Goal: Task Accomplishment & Management: Use online tool/utility

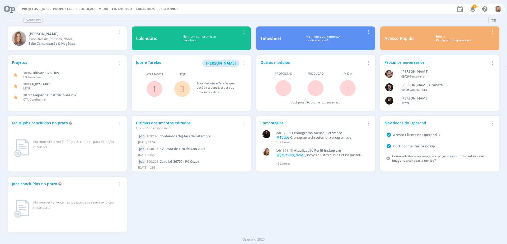
click at [49, 9] on button "Jobs" at bounding box center [45, 9] width 11 height 4
click at [47, 9] on link "Jobs" at bounding box center [46, 9] width 8 height 4
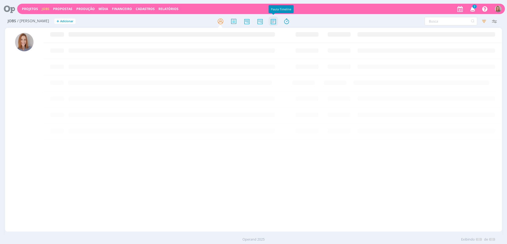
click at [271, 21] on icon at bounding box center [274, 21] width 10 height 10
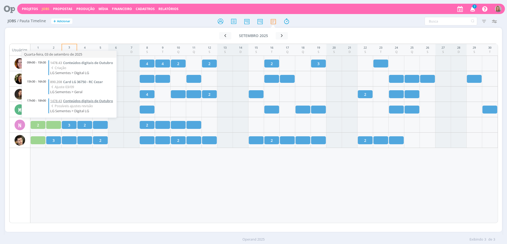
click at [77, 101] on span "Conteúdos digitais de Outubro" at bounding box center [88, 100] width 50 height 5
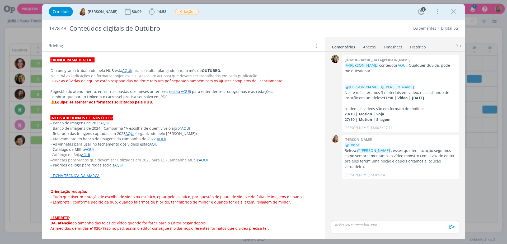
scroll to position [80, 0]
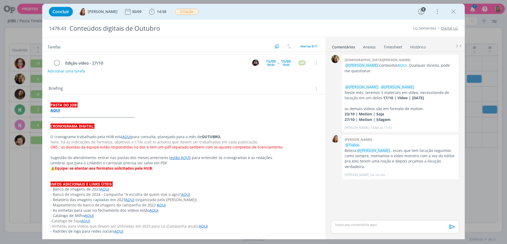
click at [57, 109] on strong "AQUI" at bounding box center [55, 110] width 10 height 5
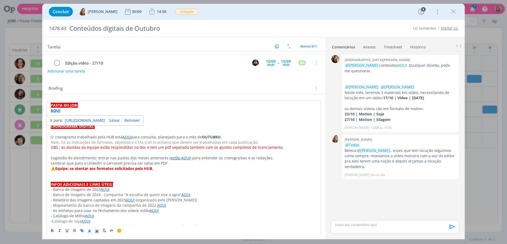
click at [72, 120] on link "https://sobeae.sharepoint.com/:f:/s/SOBEAE/EoBQv3DjHyBJkxGOtul4d5wBQn0yRm-8MGRY…" at bounding box center [85, 120] width 40 height 7
click at [88, 120] on link "https://sobeae.sharepoint.com/:f:/s/SOBEAE/EoBQv3DjHyBJkxGOtul4d5wBQn0yRm-8MGRY…" at bounding box center [85, 120] width 40 height 7
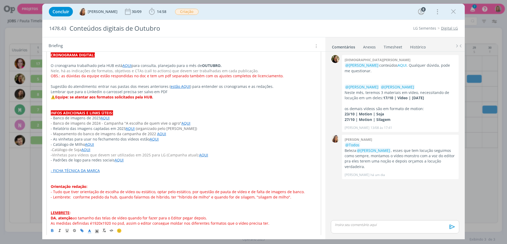
scroll to position [157, 0]
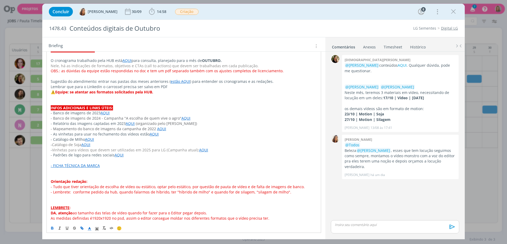
click at [69, 199] on p "dialog" at bounding box center [184, 196] width 266 height 5
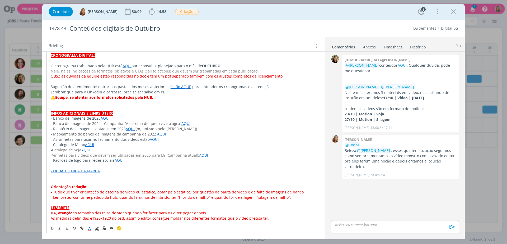
click at [63, 181] on p "dialog" at bounding box center [184, 181] width 266 height 5
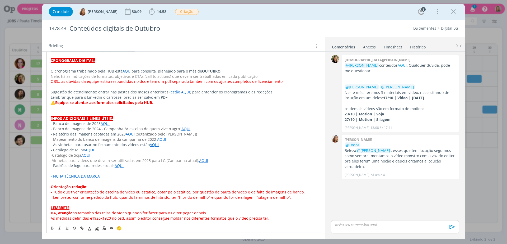
click at [59, 170] on p "dialog" at bounding box center [184, 170] width 266 height 5
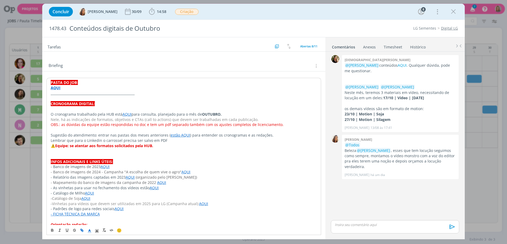
scroll to position [141, 0]
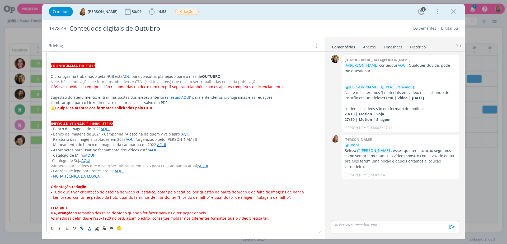
click at [128, 170] on p "- Padrões de logo para redes sociais AQUI" at bounding box center [184, 170] width 266 height 5
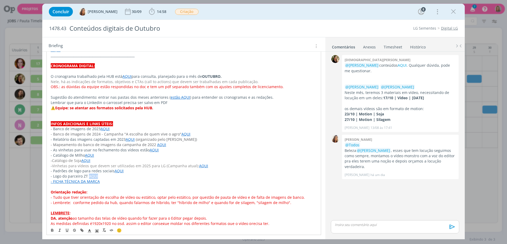
drag, startPoint x: 100, startPoint y: 175, endPoint x: 89, endPoint y: 176, distance: 10.9
click at [89, 176] on p "- Logo do parceiro ZT AQUI" at bounding box center [184, 175] width 266 height 5
click at [80, 228] on icon "dialog" at bounding box center [82, 230] width 4 height 4
paste input "https://sobeae.sharepoint.com/:f:/s/SOBEAE/EhS45NtydZZDukUKObhScqQB0H2ZCI15itfj…"
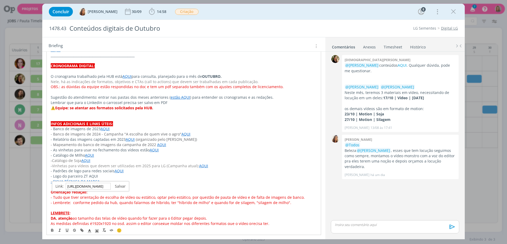
type input "https://sobeae.sharepoint.com/:f:/s/SOBEAE/EhS45NtydZZDukUKObhScqQB0H2ZCI15itfj…"
click at [121, 185] on link "dialog" at bounding box center [118, 185] width 15 height 5
click at [154, 178] on p "- Logo do parceiro ZT AQUI" at bounding box center [184, 175] width 266 height 5
click at [276, 41] on div "Briefing Briefings Predefinidos Versões do Briefing Ver Briefing do Projeto" at bounding box center [183, 44] width 283 height 14
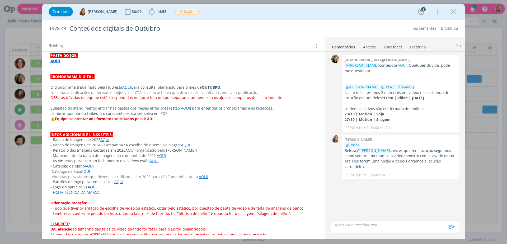
scroll to position [136, 0]
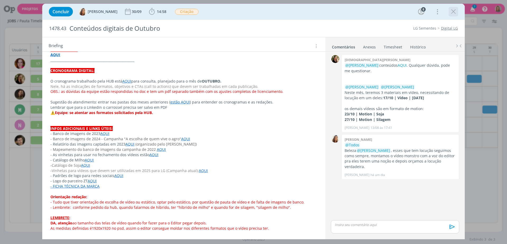
click at [458, 8] on div "dialog" at bounding box center [454, 12] width 10 height 10
click at [452, 11] on icon "dialog" at bounding box center [454, 12] width 8 height 8
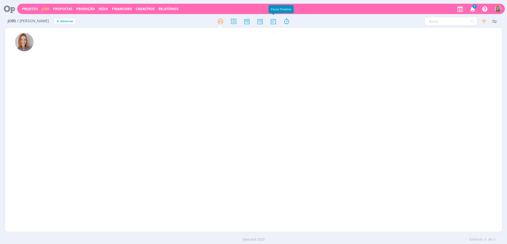
click at [273, 24] on icon at bounding box center [274, 21] width 10 height 10
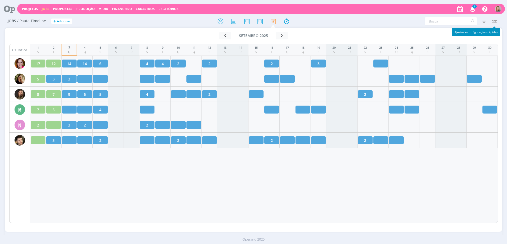
click at [494, 20] on icon "button" at bounding box center [495, 21] width 10 height 10
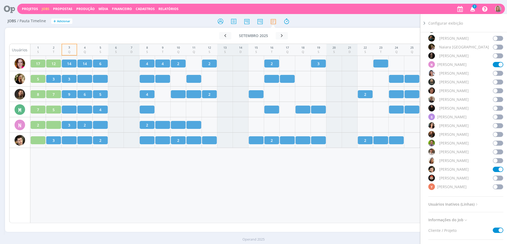
scroll to position [430, 0]
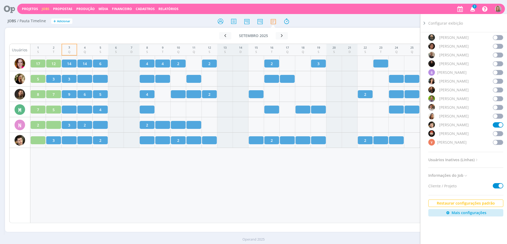
click at [495, 63] on span at bounding box center [498, 63] width 11 height 5
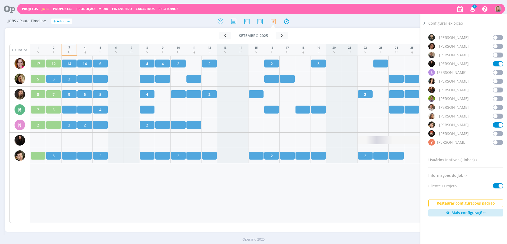
click at [108, 209] on div "1 S 2 T 3 Q 4 Q 5 S 6 S 7 D 8 S 9 T 10 Q 11 Q 12 S 13 S 14 D 15 S 16 T 17 Q 18 …" at bounding box center [264, 133] width 468 height 179
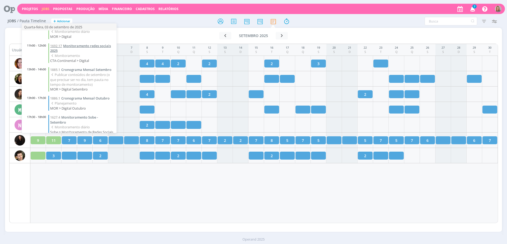
scroll to position [66, 0]
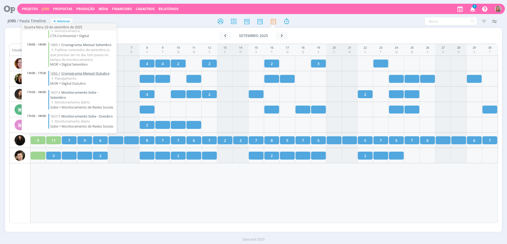
click at [77, 76] on span "Cronograma Mensal Outubro" at bounding box center [85, 73] width 48 height 5
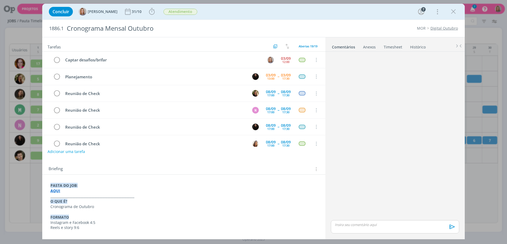
click at [55, 191] on strong "AQUI" at bounding box center [55, 190] width 10 height 5
click at [81, 197] on link "https://sobeae.sharepoint.com/:f:/s/SOBEAE/EhG2_-KGXeVDh_V8Z79out8BlvyBvwhTBapd…" at bounding box center [85, 200] width 40 height 7
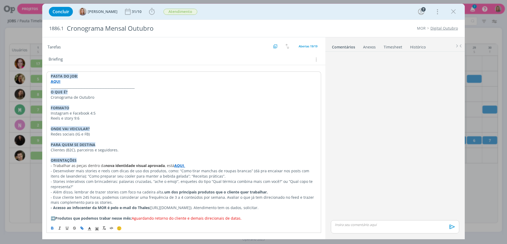
click at [150, 219] on span "Aguardando retorno do cliente e demais direcionais de datas." at bounding box center [187, 217] width 110 height 5
drag, startPoint x: 133, startPoint y: 216, endPoint x: 249, endPoint y: 218, distance: 116.1
click at [249, 218] on p "➡️Produtos que podemos trabar nesse mês: Aguardando retorno do cliente e demais…" at bounding box center [184, 217] width 266 height 5
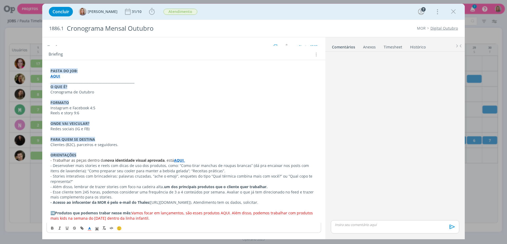
scroll to position [114, 0]
drag, startPoint x: 231, startPoint y: 211, endPoint x: 220, endPoint y: 211, distance: 10.3
click at [220, 211] on span "Vamos focar em lançamentos, são esses produtos AQUI. Além disso, podemos trabal…" at bounding box center [182, 215] width 264 height 10
click at [84, 229] on icon "dialog" at bounding box center [82, 228] width 4 height 4
paste input "https://sobeae.sharepoint.com/:i:/s/SOBEAE/EY3RXqMIrL1BkN4A5sQZaYYBb9roQhFuEYrN…"
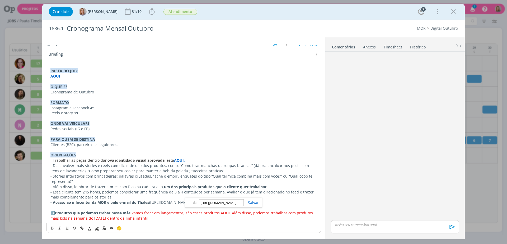
scroll to position [0, 140]
type input "https://sobeae.sharepoint.com/:i:/s/SOBEAE/EY3RXqMIrL1BkN4A5sQZaYYBb9roQhFuEYrN…"
click at [256, 201] on link "dialog" at bounding box center [251, 202] width 15 height 5
click at [211, 222] on div "PASTA DO JOB: AQUI _____________________________________________________ O QUE …" at bounding box center [184, 144] width 275 height 156
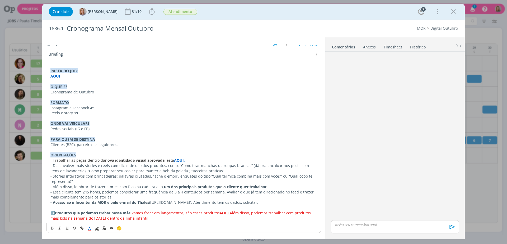
drag, startPoint x: 181, startPoint y: 218, endPoint x: 133, endPoint y: 213, distance: 47.5
click at [133, 213] on p "➡️Produtos que podemos trabar nesse mês: Vamos focar em lançamentos, são esses …" at bounding box center [183, 215] width 267 height 11
click at [90, 229] on icon "dialog" at bounding box center [89, 228] width 5 height 5
click at [88, 220] on span "dialog" at bounding box center [90, 221] width 4 height 4
click at [215, 203] on p "- Acesso ao infocenter da MOR é pelo e-mail do Thales (https://www.infocentermo…" at bounding box center [183, 202] width 267 height 5
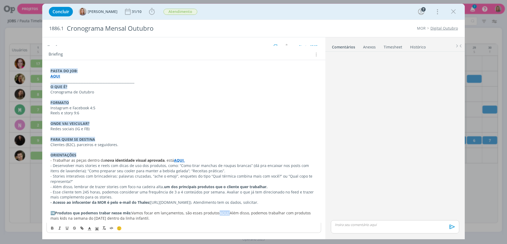
drag, startPoint x: 230, startPoint y: 214, endPoint x: 220, endPoint y: 211, distance: 10.5
click at [220, 211] on link "AQUI." at bounding box center [225, 212] width 10 height 5
drag, startPoint x: 53, startPoint y: 227, endPoint x: 66, endPoint y: 227, distance: 13.2
click at [53, 227] on icon "dialog" at bounding box center [52, 227] width 2 height 1
click at [88, 228] on icon "dialog" at bounding box center [89, 228] width 5 height 5
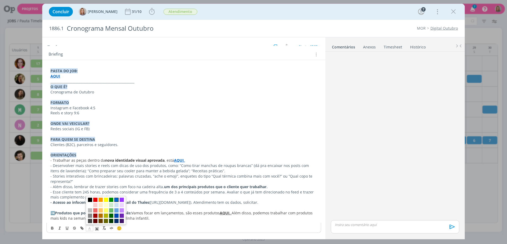
click at [118, 200] on span "dialog" at bounding box center [116, 199] width 4 height 4
click at [265, 174] on p "- Stories interativos com brincadeiras: palavras cruzadas, “ache o emoji”, enqu…" at bounding box center [183, 178] width 267 height 11
click at [178, 229] on div "🙂" at bounding box center [184, 228] width 274 height 10
click at [201, 218] on p "➡️Produtos que podemos trabar nesse mês: Vamos focar em lançamentos, são esses …" at bounding box center [183, 215] width 267 height 11
click at [222, 212] on strong "AQUI." at bounding box center [225, 212] width 11 height 5
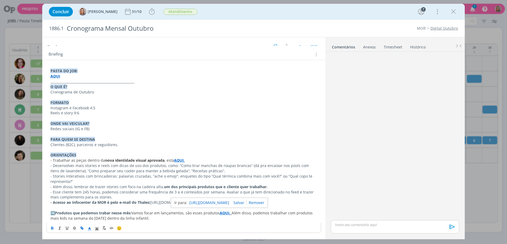
click at [229, 206] on link "https://sobeae.sharepoint.com/:i:/s/SOBEAE/EY3RXqMIrL1BkN4A5sQZaYYBb9roQhFuEYrN…" at bounding box center [210, 202] width 40 height 7
click at [241, 114] on p "Reels e story 9:6" at bounding box center [183, 112] width 267 height 5
click at [109, 214] on strong "➡️Produtos que podemos trabar nesse mês:" at bounding box center [90, 212] width 81 height 5
click at [135, 210] on strong "➡️Produtos que podemos trabalhar nesse mês:" at bounding box center [93, 212] width 87 height 5
click at [155, 211] on span "Vamos focar em lançamentos, são esses produtos" at bounding box center [181, 212] width 88 height 5
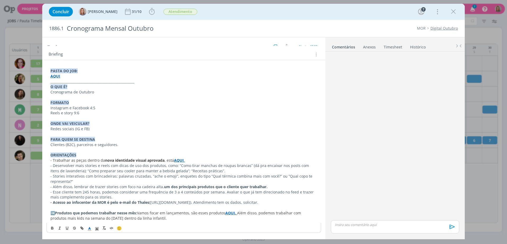
click at [183, 214] on span "Vamos focar em lançamentos, são esses produtos" at bounding box center [181, 212] width 88 height 5
click at [169, 116] on p "dialog" at bounding box center [183, 118] width 267 height 5
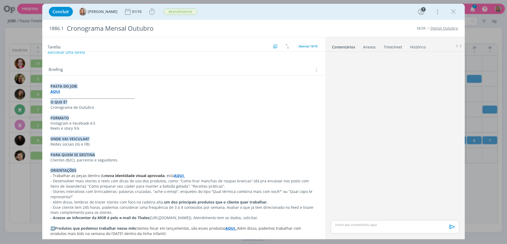
scroll to position [114, 0]
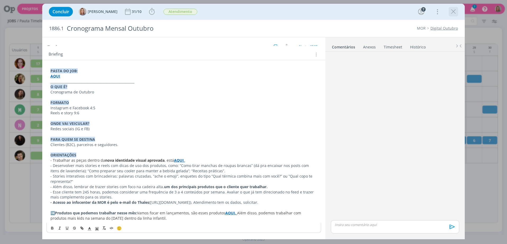
click at [453, 11] on icon "dialog" at bounding box center [454, 12] width 8 height 8
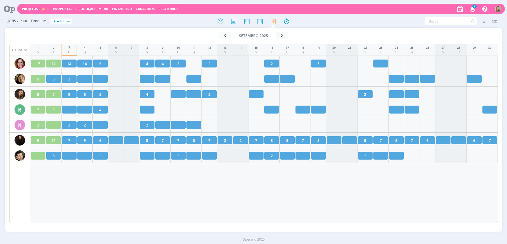
click at [202, 203] on div "1 S 2 T 3 Q 4 Q 5 S 6 S 7 D 8 S 9 T 10 Q 11 Q 12 S 13 S 14 D 15 S 16 T 17 Q 18 …" at bounding box center [264, 133] width 468 height 179
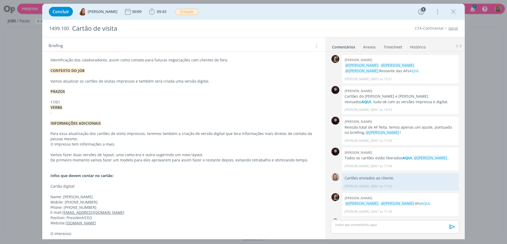
scroll to position [391, 0]
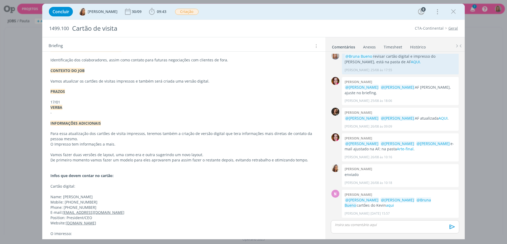
click at [57, 199] on span "Mobile: +5551998407048" at bounding box center [73, 201] width 47 height 5
click at [57, 200] on span "Mobile: +5551998407048" at bounding box center [74, 202] width 47 height 5
click at [71, 200] on span "Mobile: +5551998407048" at bounding box center [74, 202] width 47 height 5
click at [99, 200] on p "Mobile: +5551998407048" at bounding box center [184, 202] width 266 height 5
drag, startPoint x: 84, startPoint y: 186, endPoint x: 64, endPoint y: 185, distance: 19.1
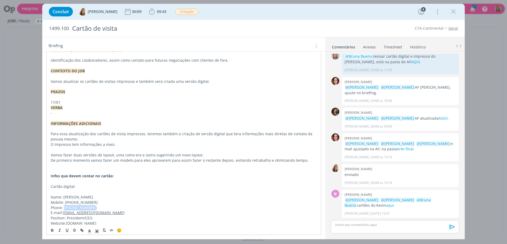
click at [64, 205] on span "Phone: +555137932200" at bounding box center [74, 207] width 46 height 5
copy span "+555137932200"
click at [168, 121] on p "INFORMAÇÕES ADICIONAIS" at bounding box center [183, 123] width 267 height 5
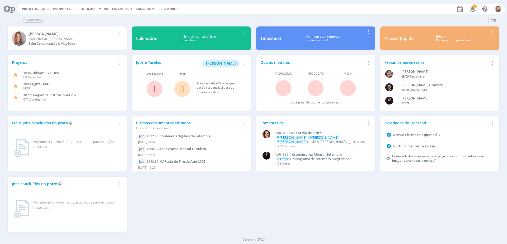
click at [156, 91] on link "1" at bounding box center [154, 88] width 5 height 11
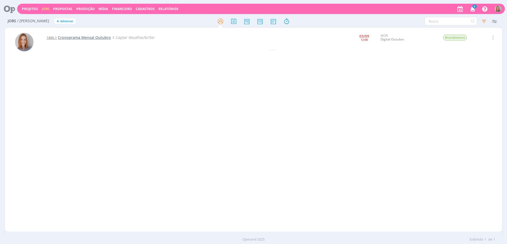
click at [75, 38] on span "Cronograma Mensal Outubro" at bounding box center [84, 37] width 53 height 5
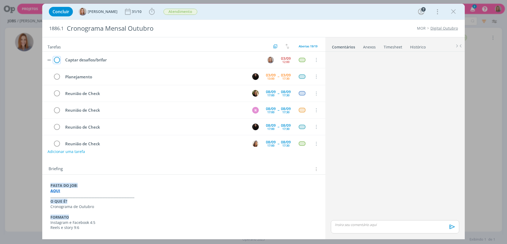
click at [54, 59] on icon "dialog" at bounding box center [56, 60] width 7 height 8
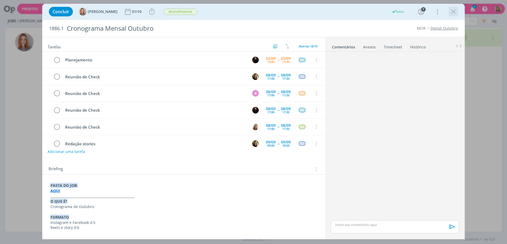
click at [455, 10] on icon "dialog" at bounding box center [454, 12] width 8 height 8
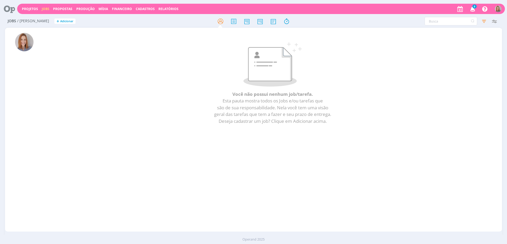
click at [11, 6] on icon at bounding box center [7, 9] width 11 height 10
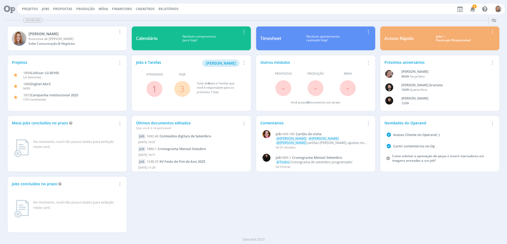
click at [180, 89] on link "3" at bounding box center [182, 88] width 5 height 11
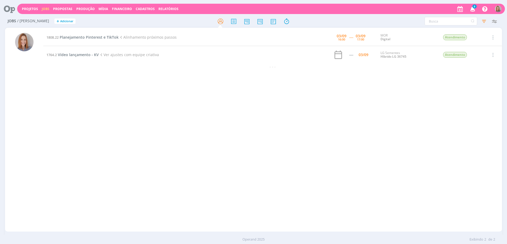
click at [176, 90] on div "1808.22 Planejamento Pinterest e TikTok Alinhamento próximos passos [DATE] 16:0…" at bounding box center [272, 129] width 459 height 201
click at [82, 35] on span "Planejamento Pinterest e TikTok" at bounding box center [89, 37] width 59 height 5
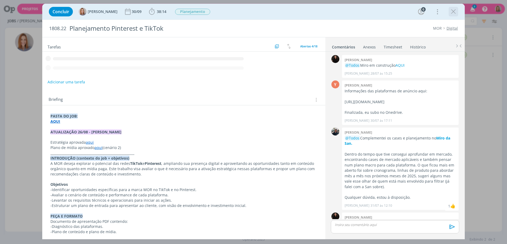
scroll to position [177, 0]
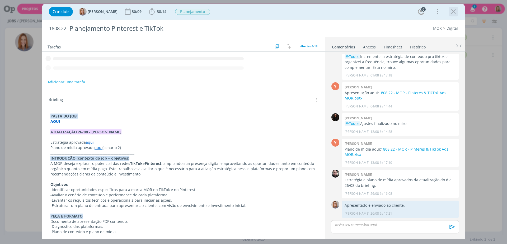
click at [451, 10] on icon "dialog" at bounding box center [454, 12] width 8 height 8
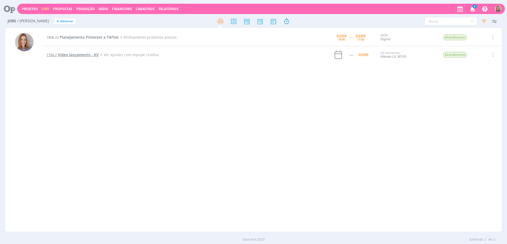
click at [75, 54] on span "Vídeo lançamento - KV" at bounding box center [78, 54] width 41 height 5
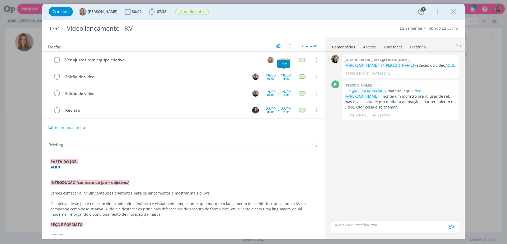
click at [283, 60] on div "Prazo" at bounding box center [284, 63] width 13 height 8
click at [282, 58] on div "03/09" at bounding box center [286, 60] width 10 height 4
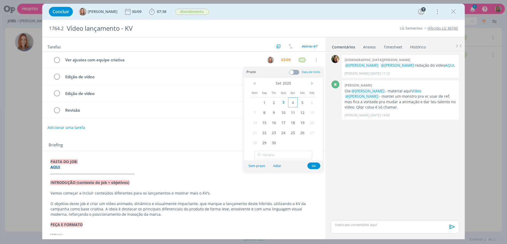
click at [290, 104] on span "4" at bounding box center [293, 102] width 10 height 10
click at [312, 163] on button "Ok" at bounding box center [314, 165] width 13 height 7
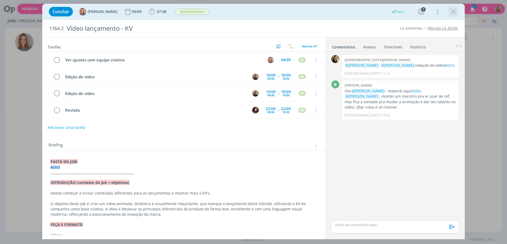
click at [456, 11] on icon "dialog" at bounding box center [454, 12] width 8 height 8
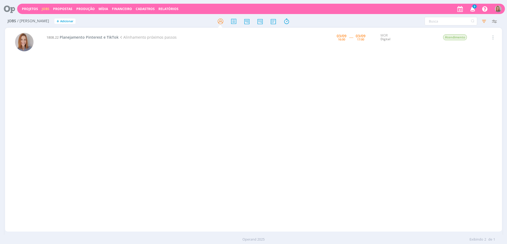
click at [122, 90] on div "1808.22 Planejamento Pinterest e TikTok Alinhamento próximos passos [DATE] 16:0…" at bounding box center [272, 129] width 459 height 201
click at [275, 20] on icon at bounding box center [274, 21] width 10 height 10
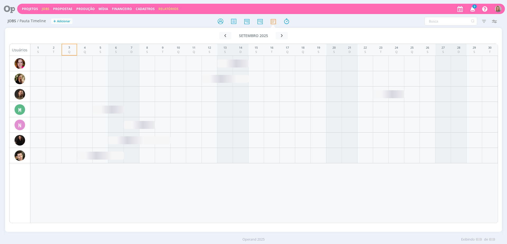
click at [159, 7] on link "Relatórios" at bounding box center [169, 9] width 20 height 4
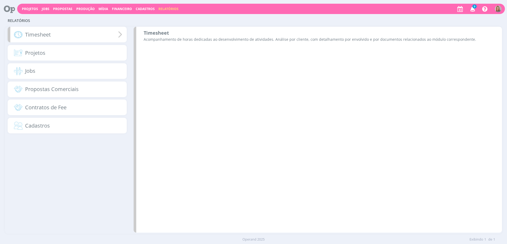
click at [84, 36] on div "Timesheet" at bounding box center [67, 35] width 119 height 16
click at [201, 40] on p "Acompanhamento de horas dedicadas ao desenvolvimento de atividades. Análise por…" at bounding box center [319, 39] width 351 height 6
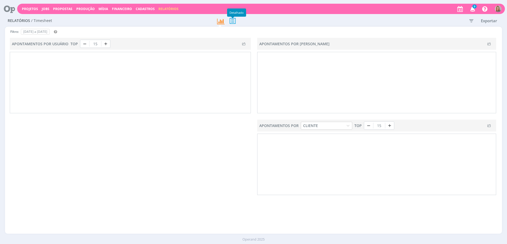
click at [235, 17] on icon at bounding box center [232, 20] width 11 height 11
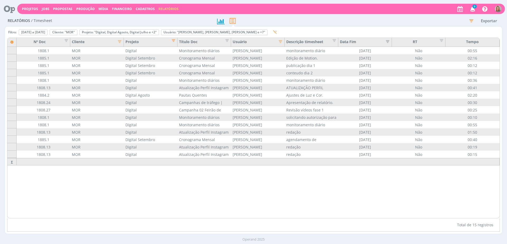
click at [119, 41] on icon "button" at bounding box center [118, 40] width 5 height 5
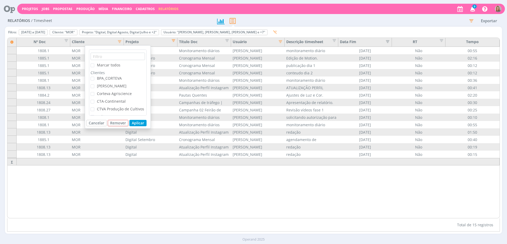
click at [99, 101] on span "CTA-Continental" at bounding box center [111, 101] width 29 height 5
click at [94, 100] on input "CTA-Continental" at bounding box center [94, 100] width 0 height 0
click at [132, 121] on button "Aplicar" at bounding box center [138, 123] width 17 height 6
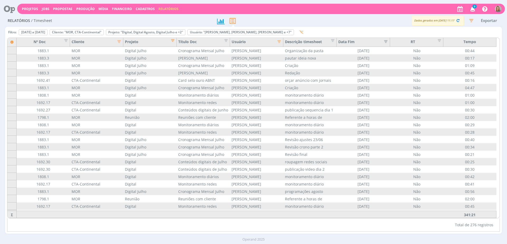
click at [120, 39] on icon "button" at bounding box center [117, 40] width 5 height 5
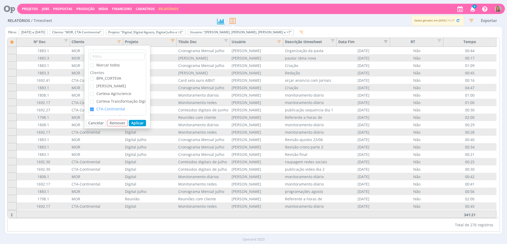
click at [91, 67] on span at bounding box center [92, 65] width 4 height 4
click at [94, 63] on input "Marcar todos" at bounding box center [94, 63] width 0 height 0
click at [91, 67] on span at bounding box center [92, 65] width 4 height 4
click at [94, 63] on input "Marcar todos" at bounding box center [94, 63] width 0 height 0
click at [94, 107] on span "CTA-Continental" at bounding box center [109, 108] width 31 height 5
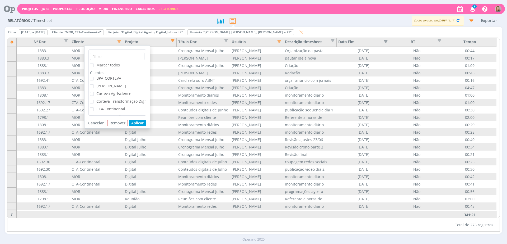
click at [94, 107] on input "CTA-Continental" at bounding box center [94, 107] width 0 height 0
click at [142, 123] on button "Aplicar" at bounding box center [137, 123] width 17 height 6
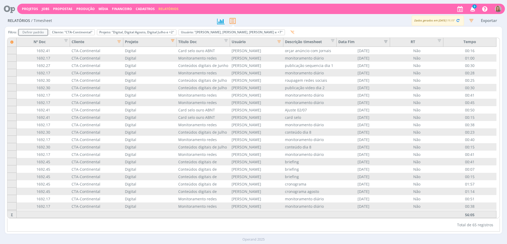
click at [47, 31] on div "Definir padrão" at bounding box center [33, 32] width 28 height 5
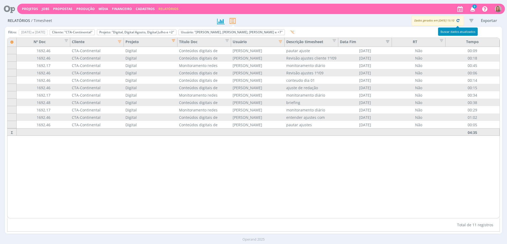
click at [457, 20] on icon "button" at bounding box center [458, 20] width 5 height 5
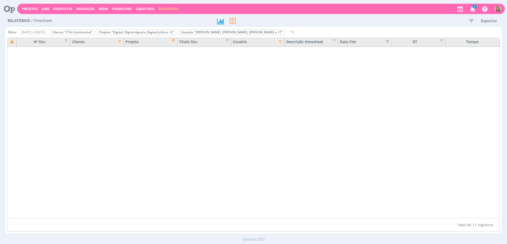
click at [471, 22] on icon "button" at bounding box center [472, 21] width 10 height 10
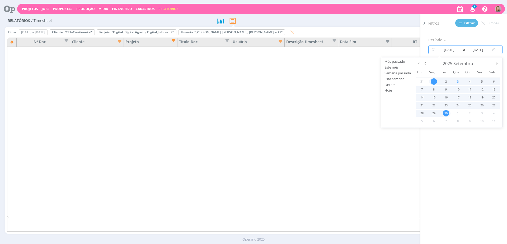
click at [459, 51] on input "[DATE]" at bounding box center [449, 50] width 25 height 6
click at [424, 63] on button "button" at bounding box center [426, 64] width 6 height 4
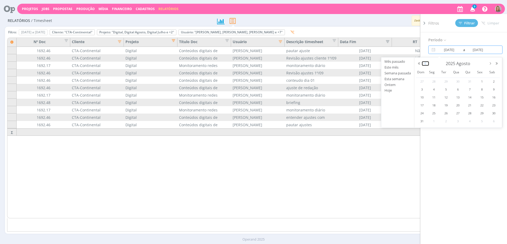
click at [424, 63] on button "button" at bounding box center [426, 64] width 6 height 4
click at [470, 82] on span "1" at bounding box center [470, 81] width 6 height 6
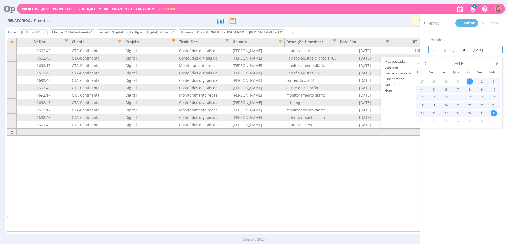
click at [493, 111] on span "31" at bounding box center [494, 113] width 6 height 6
type input "[DATE]"
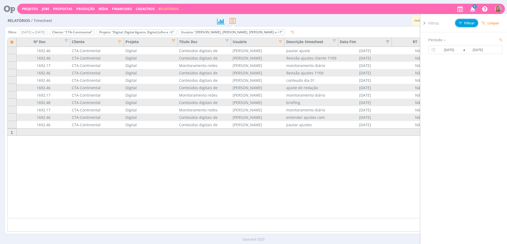
click at [469, 22] on span "Filtrar" at bounding box center [467, 22] width 16 height 3
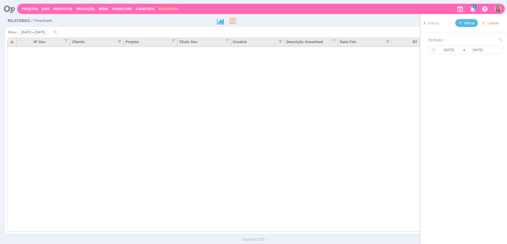
click at [315, 87] on div at bounding box center [255, 142] width 497 height 195
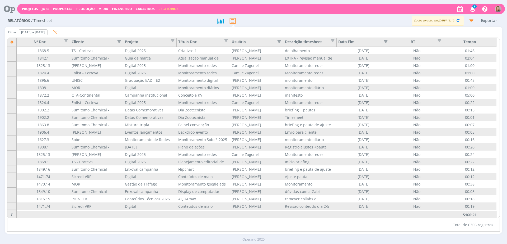
click at [119, 39] on icon "button" at bounding box center [117, 40] width 5 height 5
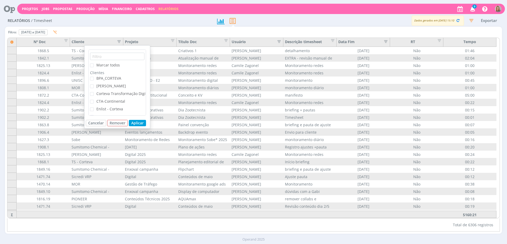
drag, startPoint x: 100, startPoint y: 101, endPoint x: 133, endPoint y: 119, distance: 38.1
click at [100, 101] on span "CTA-Continental" at bounding box center [110, 101] width 29 height 5
click at [94, 100] on input "CTA-Continental" at bounding box center [94, 100] width 0 height 0
click at [132, 124] on button "Aplicar" at bounding box center [137, 123] width 17 height 6
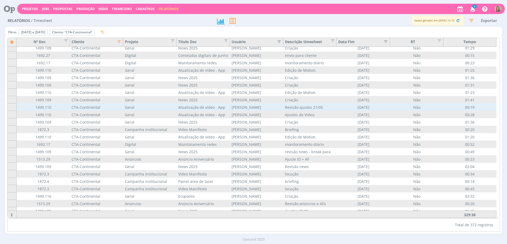
scroll to position [2590, 0]
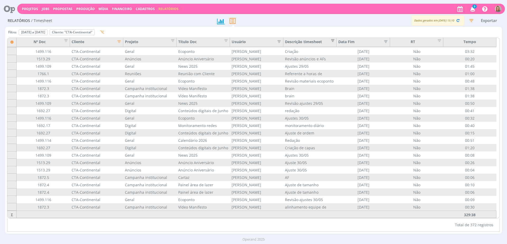
click at [331, 40] on span "Editar filtro para Coluna Descrição timesheet" at bounding box center [331, 39] width 5 height 5
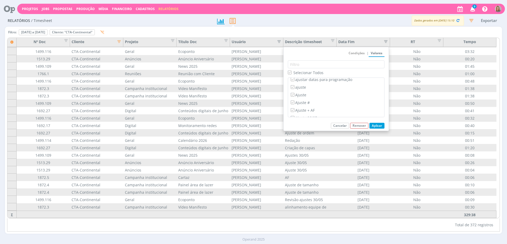
scroll to position [0, 0]
click at [337, 127] on button "Cancelar" at bounding box center [340, 126] width 18 height 6
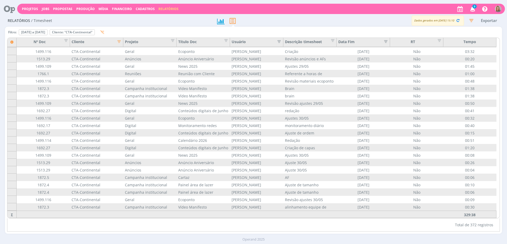
click at [280, 41] on icon "button" at bounding box center [277, 40] width 5 height 5
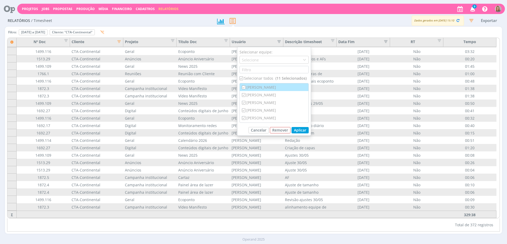
click at [247, 87] on div "[PERSON_NAME]" at bounding box center [274, 87] width 69 height 8
checkbox input "false"
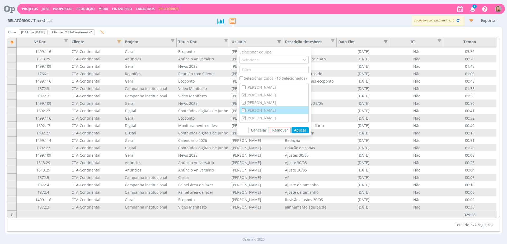
click at [266, 108] on div "[PERSON_NAME]" at bounding box center [274, 110] width 69 height 8
checkbox input "false"
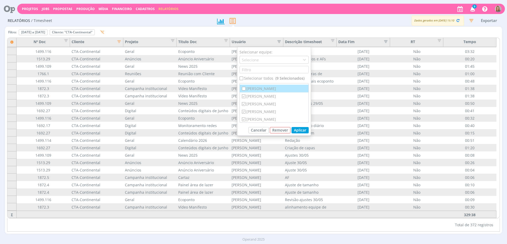
scroll to position [33, 0]
click at [258, 92] on div "[PERSON_NAME]" at bounding box center [274, 93] width 69 height 8
checkbox input "false"
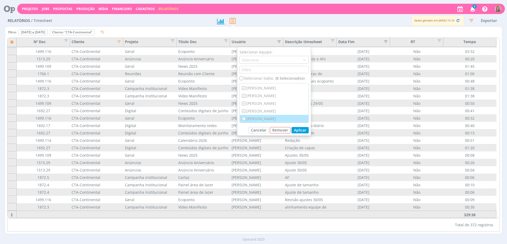
click at [268, 119] on div "[PERSON_NAME]" at bounding box center [274, 119] width 69 height 8
checkbox input "false"
click at [298, 130] on button "Aplicar" at bounding box center [300, 130] width 17 height 6
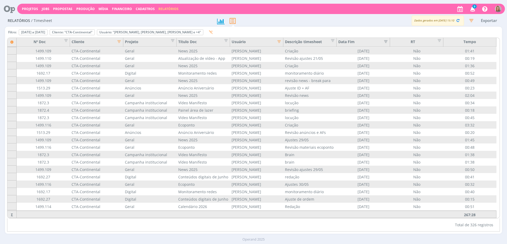
scroll to position [2249, 0]
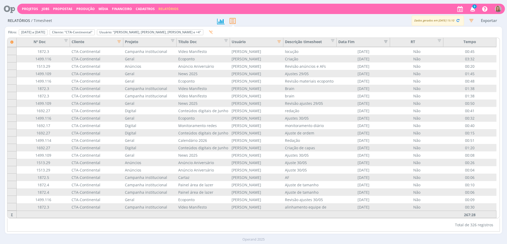
click at [280, 41] on icon "button" at bounding box center [277, 40] width 5 height 5
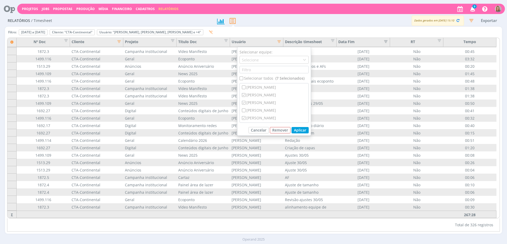
click at [241, 78] on input "checkbox" at bounding box center [241, 77] width 3 height 3
checkbox input "true"
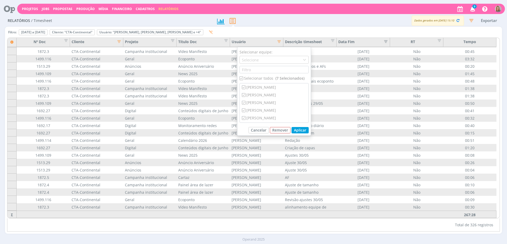
checkbox input "true"
click at [240, 77] on input "checkbox" at bounding box center [241, 77] width 3 height 3
checkbox input "false"
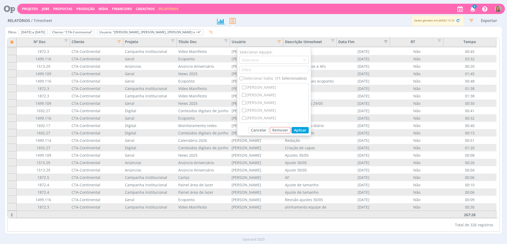
checkbox input "false"
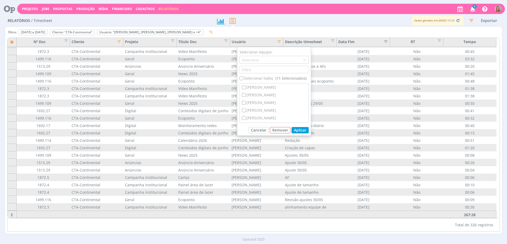
checkbox input "false"
click at [262, 116] on div "[PERSON_NAME]" at bounding box center [274, 119] width 69 height 8
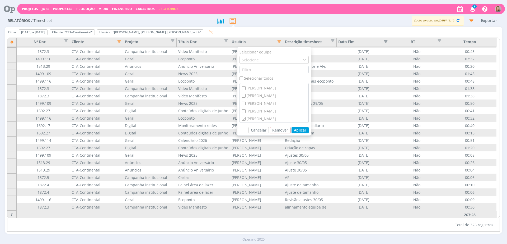
checkbox input "true"
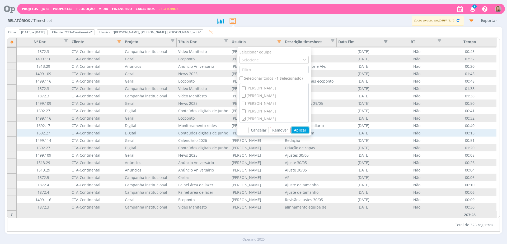
drag, startPoint x: 305, startPoint y: 131, endPoint x: 302, endPoint y: 131, distance: 3.4
click at [305, 131] on button "Aplicar" at bounding box center [300, 130] width 17 height 6
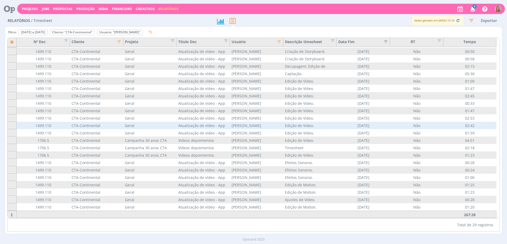
scroll to position [51, 0]
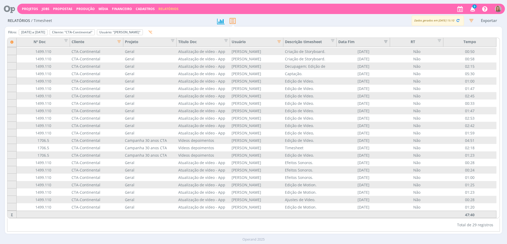
click at [280, 40] on icon "button" at bounding box center [277, 40] width 5 height 5
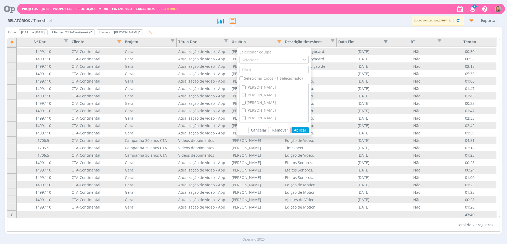
click at [242, 78] on input "checkbox" at bounding box center [241, 77] width 3 height 3
checkbox input "true"
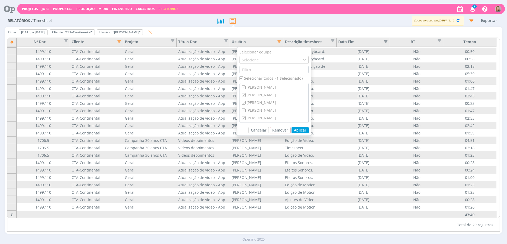
checkbox input "true"
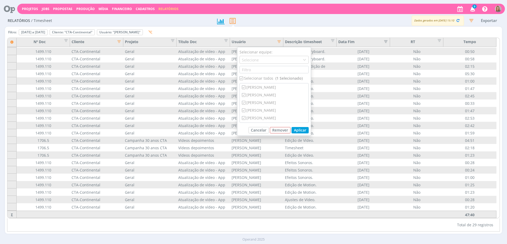
checkbox input "true"
click at [242, 78] on input "checkbox" at bounding box center [241, 77] width 3 height 3
checkbox input "false"
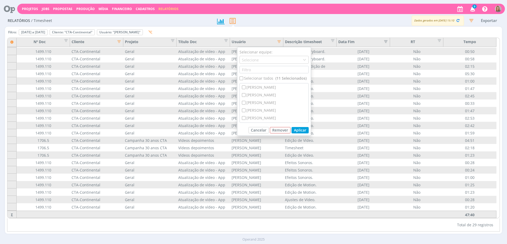
checkbox input "false"
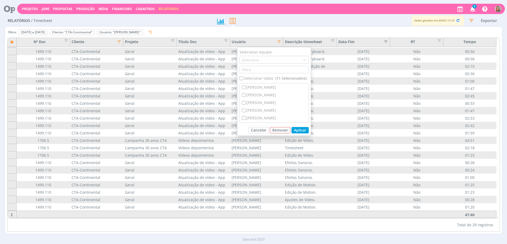
checkbox input "false"
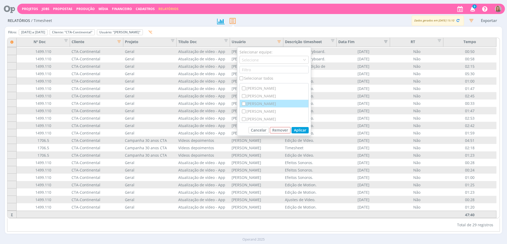
scroll to position [45, 0]
click at [249, 96] on div "[PERSON_NAME]" at bounding box center [274, 96] width 69 height 8
checkbox input "true"
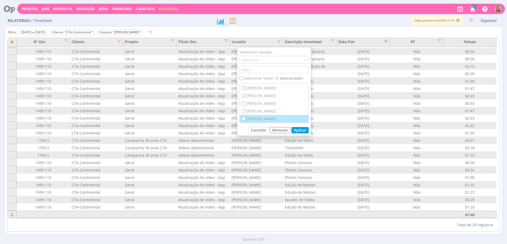
click at [256, 118] on div "[PERSON_NAME]" at bounding box center [274, 119] width 69 height 8
checkbox input "true"
click at [298, 131] on button "Aplicar" at bounding box center [300, 130] width 17 height 6
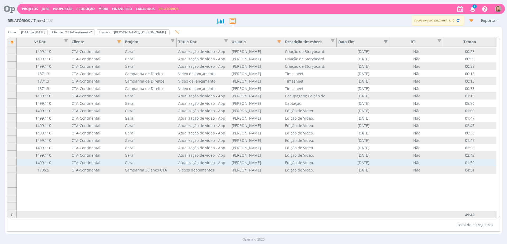
scroll to position [0, 0]
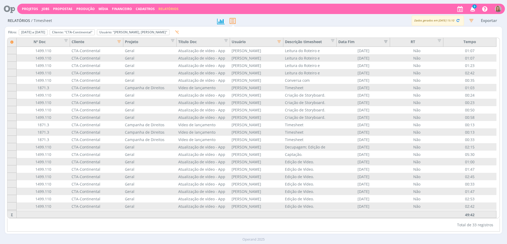
click at [279, 40] on icon "button" at bounding box center [277, 40] width 5 height 5
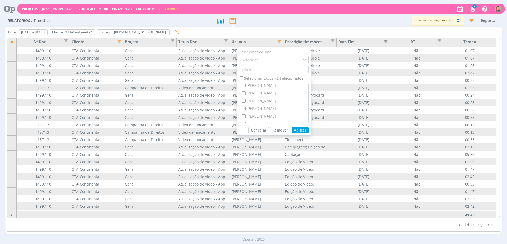
scroll to position [45, 0]
click at [246, 117] on div "[PERSON_NAME]" at bounding box center [274, 119] width 69 height 8
checkbox input "false"
click at [254, 97] on div "[PERSON_NAME]" at bounding box center [274, 96] width 69 height 8
checkbox input "false"
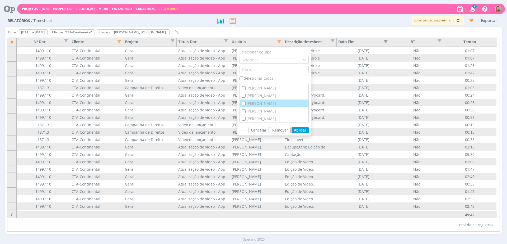
scroll to position [12, 0]
click at [257, 112] on div "[PERSON_NAME]" at bounding box center [274, 113] width 69 height 8
checkbox input "true"
click at [253, 98] on div "[PERSON_NAME]" at bounding box center [274, 98] width 69 height 8
checkbox input "true"
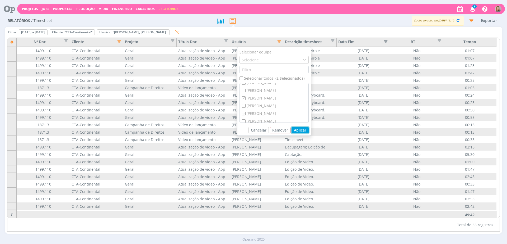
click at [300, 131] on button "Aplicar" at bounding box center [300, 130] width 17 height 6
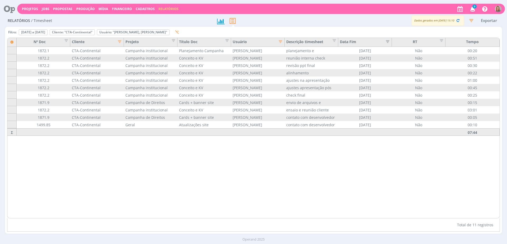
click at [281, 41] on icon "button" at bounding box center [278, 40] width 5 height 5
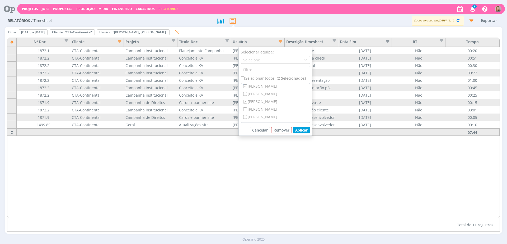
scroll to position [33, 0]
click at [263, 118] on div "[PERSON_NAME]" at bounding box center [275, 116] width 69 height 8
checkbox input "true"
click at [305, 132] on button "Aplicar" at bounding box center [301, 130] width 17 height 6
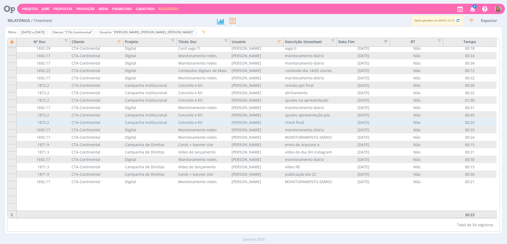
scroll to position [0, 0]
